Goal: Navigation & Orientation: Find specific page/section

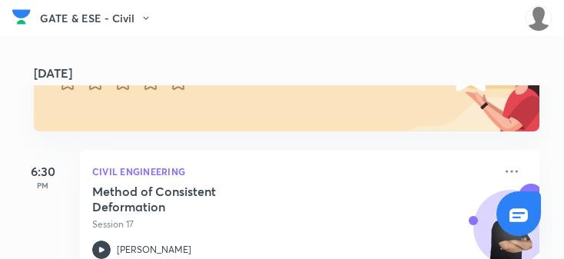
scroll to position [0, 3]
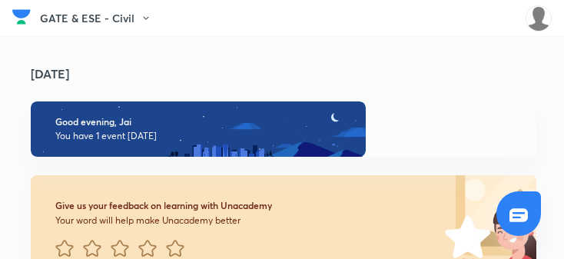
click at [301, 28] on div "GATE & ESE - Civil ​ 0 min 0 days" at bounding box center [282, 18] width 564 height 37
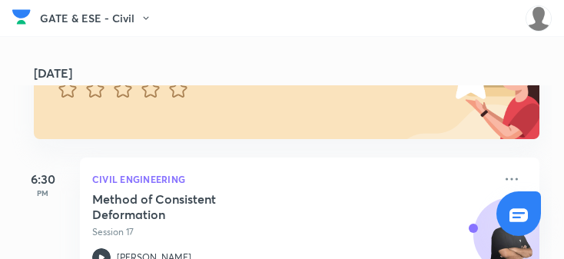
scroll to position [167, 0]
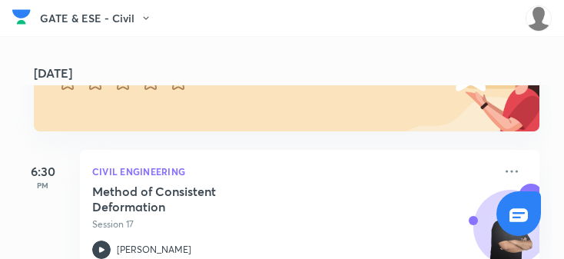
click at [44, 25] on button "GATE & ESE - Civil" at bounding box center [100, 18] width 121 height 23
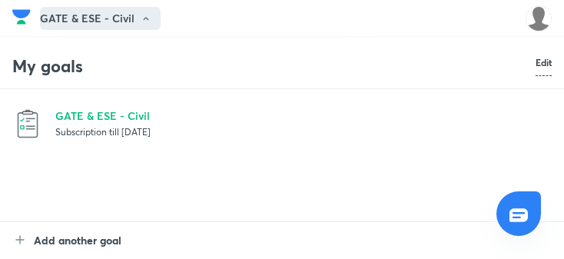
click at [244, 106] on li "GATE & ESE - Civil Subscription till 28 Oct 2026" at bounding box center [282, 123] width 540 height 68
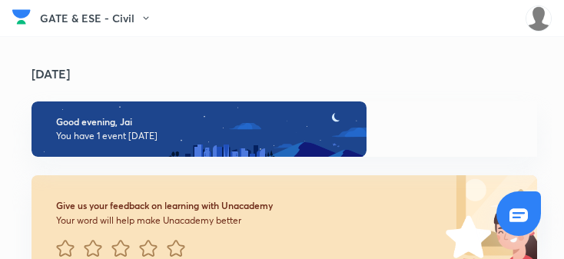
scroll to position [0, 3]
click at [232, 118] on img at bounding box center [198, 129] width 335 height 55
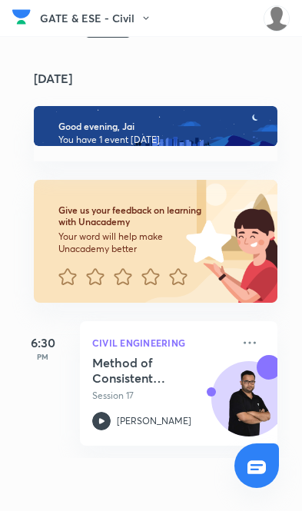
scroll to position [0, 0]
click at [261, 22] on div "GATE & ESE - Civil ​ 0 min 0 days" at bounding box center [151, 18] width 302 height 37
click at [25, 28] on img at bounding box center [21, 16] width 18 height 23
click at [65, 75] on div "Planner SELF STUDY Browse Practice Tests Playlist Doubts & solutions Notes Free…" at bounding box center [151, 249] width 302 height 425
click at [67, 64] on div "Planner SELF STUDY Browse Practice Tests Playlist Doubts & solutions Notes Free…" at bounding box center [151, 249] width 302 height 425
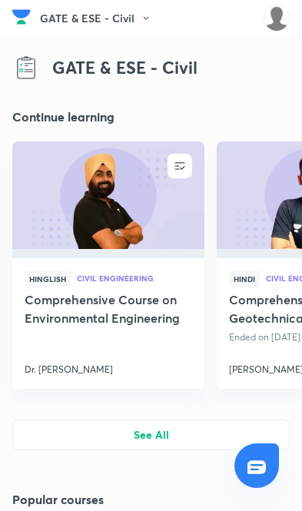
click at [271, 18] on img at bounding box center [277, 18] width 26 height 26
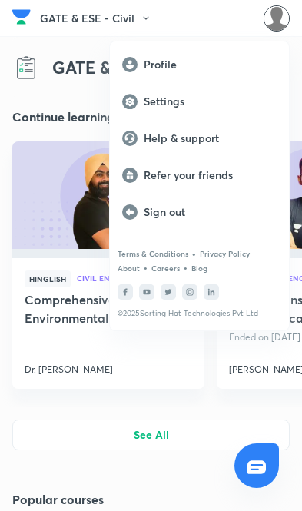
click at [57, 437] on div at bounding box center [151, 255] width 302 height 511
